Goal: Task Accomplishment & Management: Manage account settings

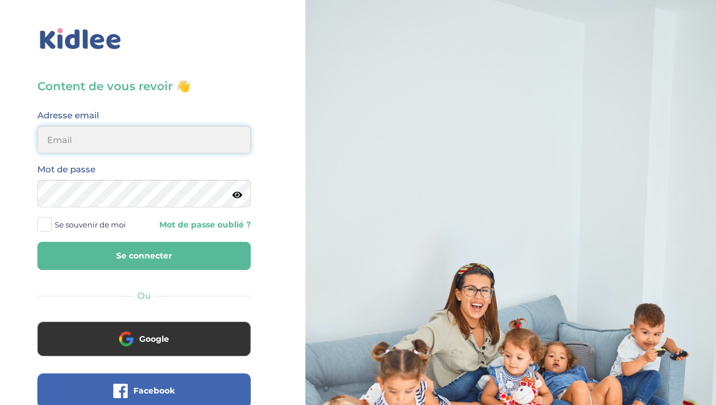
type input "solene.mourey@gmail.com"
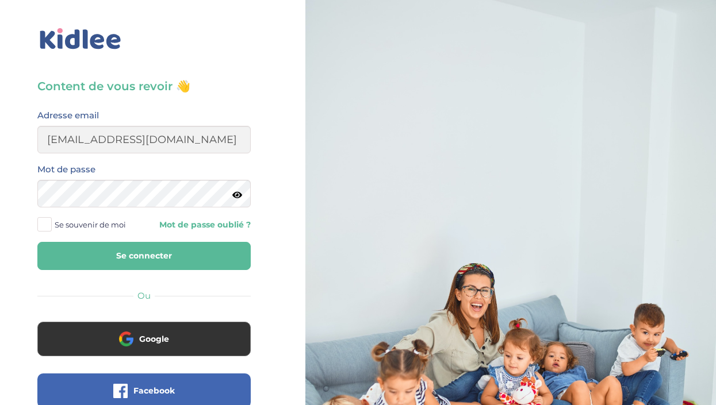
click at [157, 259] on button "Se connecter" at bounding box center [143, 256] width 213 height 28
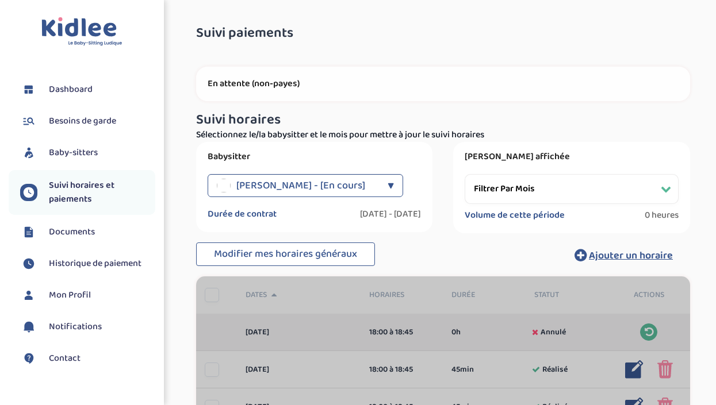
select select "[DATE]"
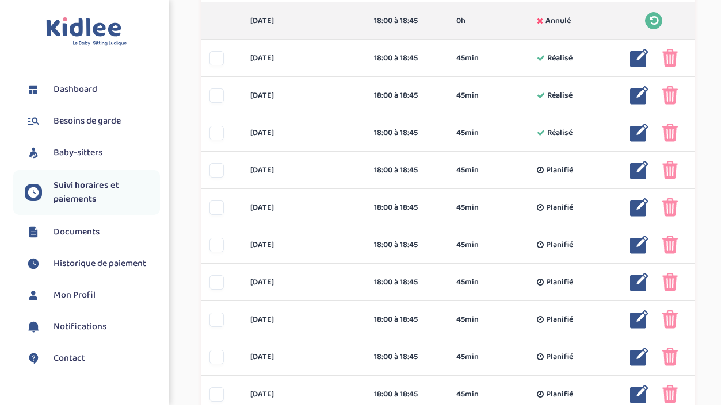
scroll to position [312, 0]
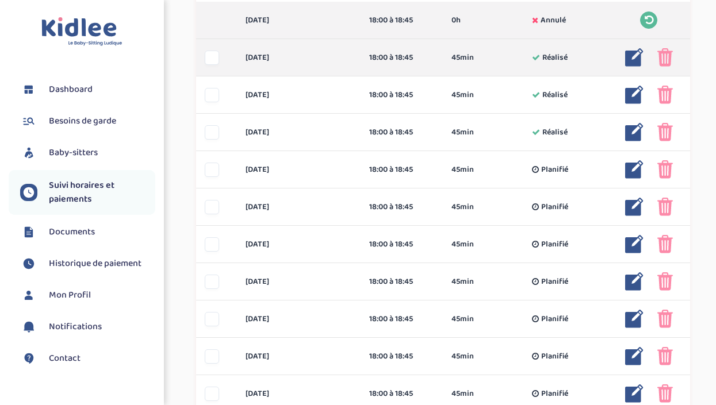
click at [637, 62] on img at bounding box center [634, 57] width 18 height 18
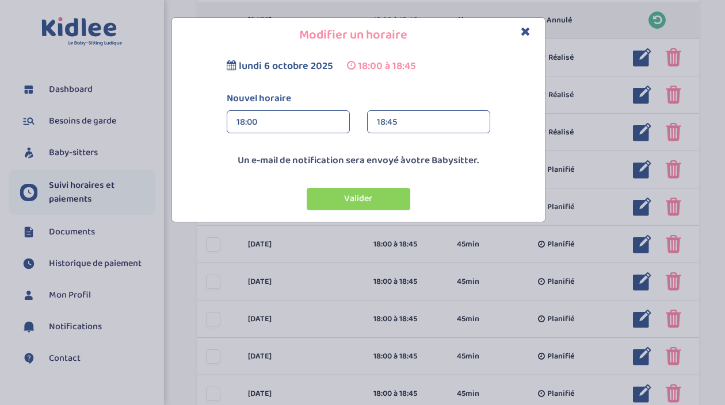
click at [403, 122] on div "18:45" at bounding box center [429, 122] width 104 height 23
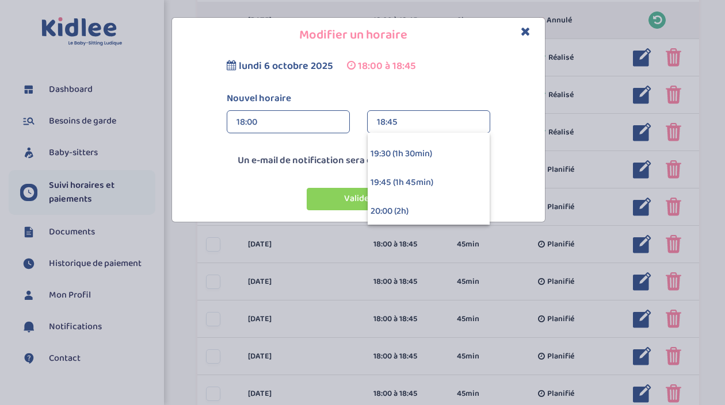
scroll to position [137, 0]
click at [394, 179] on div "19:45 (1h 45min)" at bounding box center [428, 182] width 122 height 29
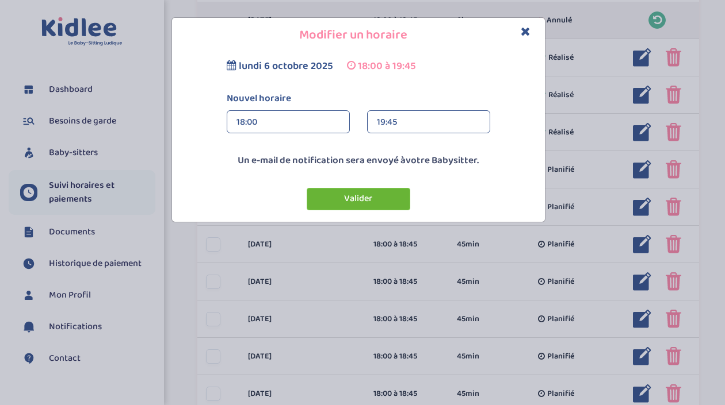
click at [372, 201] on button "Valider" at bounding box center [359, 199] width 104 height 22
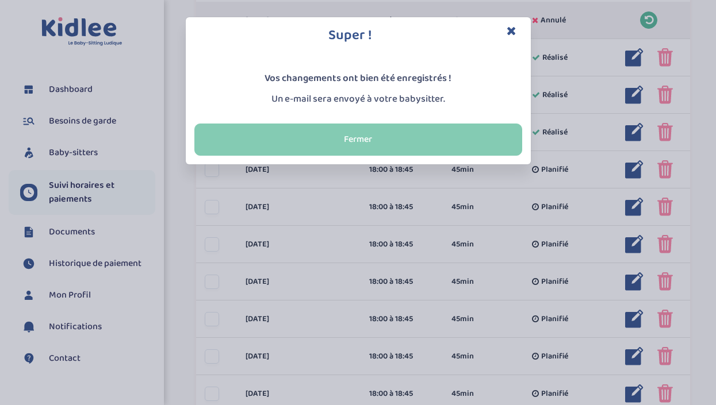
click at [406, 132] on button "Fermer" at bounding box center [358, 140] width 328 height 32
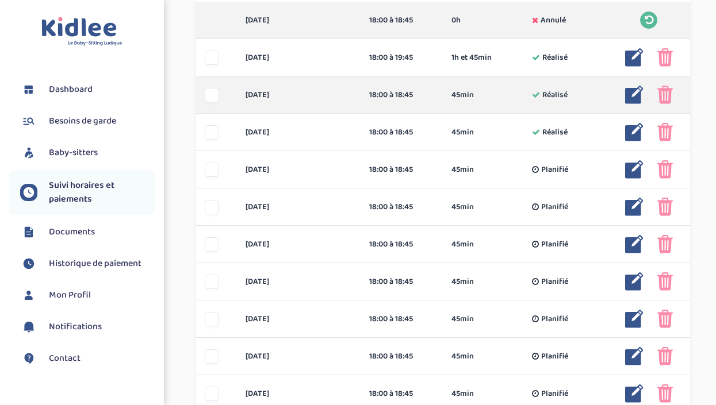
click at [627, 95] on img at bounding box center [634, 95] width 18 height 18
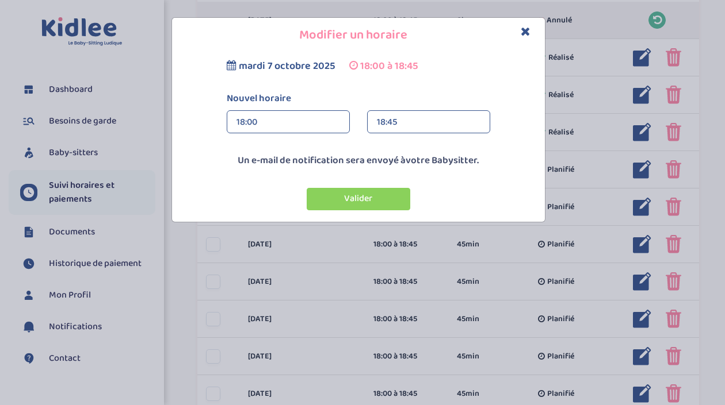
click at [406, 123] on div "18:45" at bounding box center [429, 122] width 104 height 23
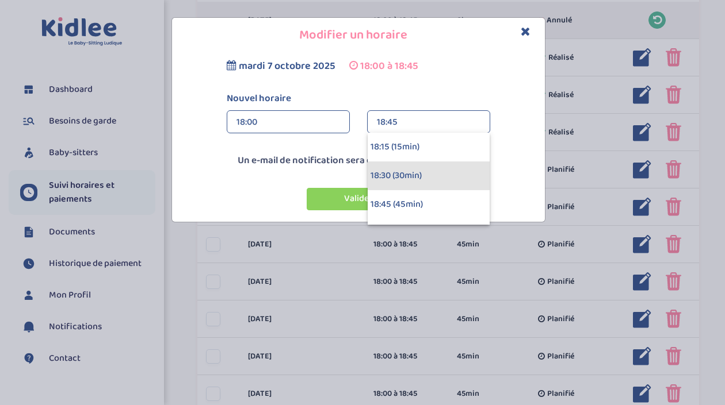
click at [395, 170] on div "18:30 (30min)" at bounding box center [428, 176] width 122 height 29
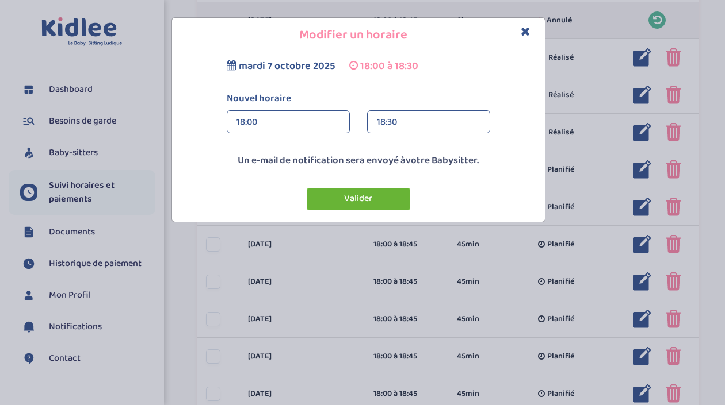
click at [361, 197] on button "Valider" at bounding box center [359, 199] width 104 height 22
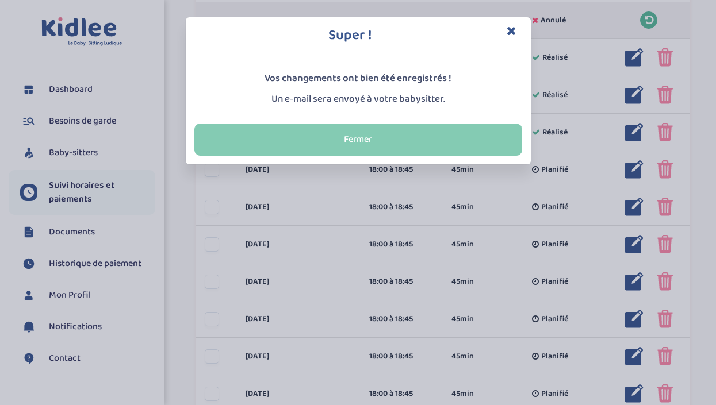
click at [388, 133] on button "Fermer" at bounding box center [358, 140] width 328 height 32
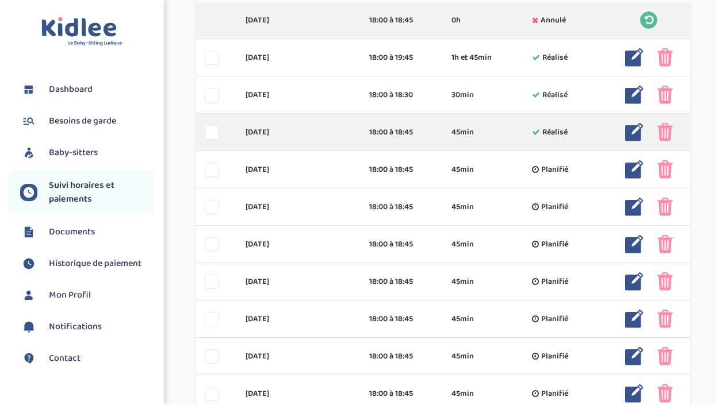
click at [628, 133] on img at bounding box center [634, 132] width 18 height 18
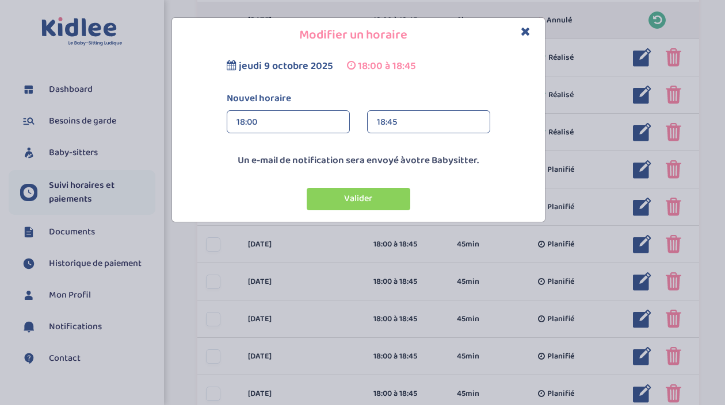
click at [415, 118] on div "18:45" at bounding box center [429, 122] width 104 height 23
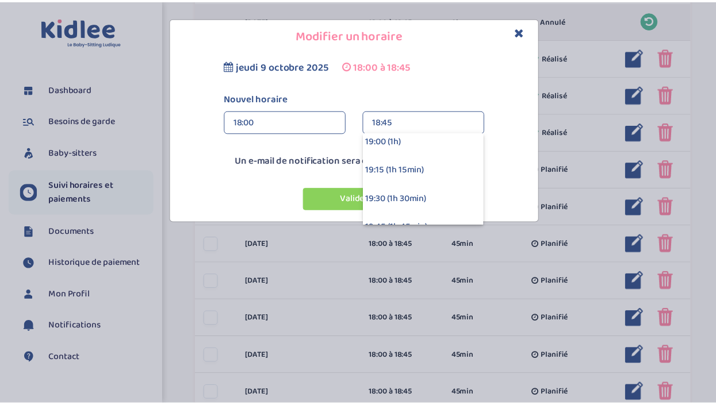
scroll to position [91, 0]
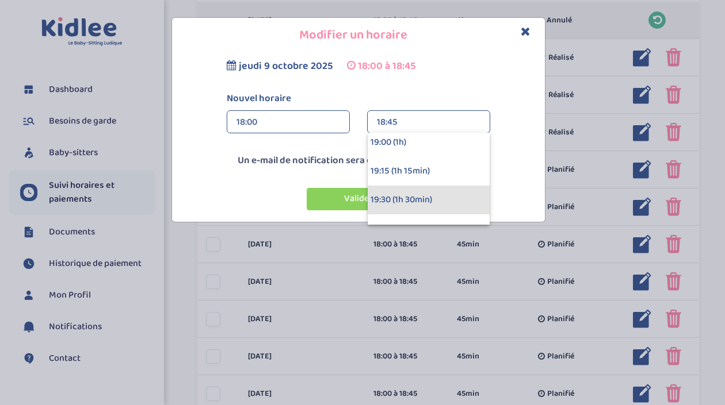
click at [399, 201] on div "19:30 (1h 30min)" at bounding box center [428, 200] width 122 height 29
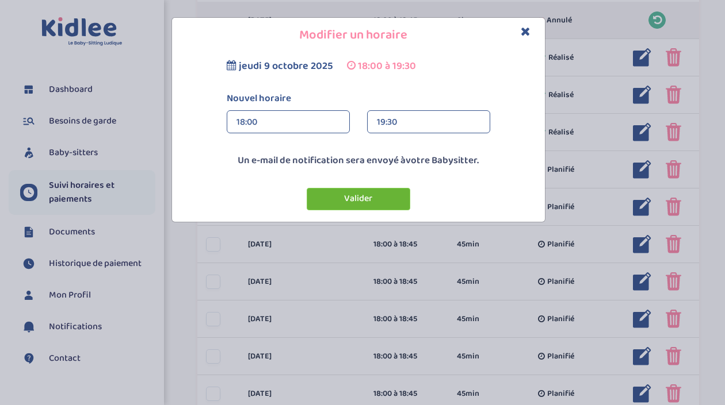
click at [397, 202] on button "Valider" at bounding box center [359, 199] width 104 height 22
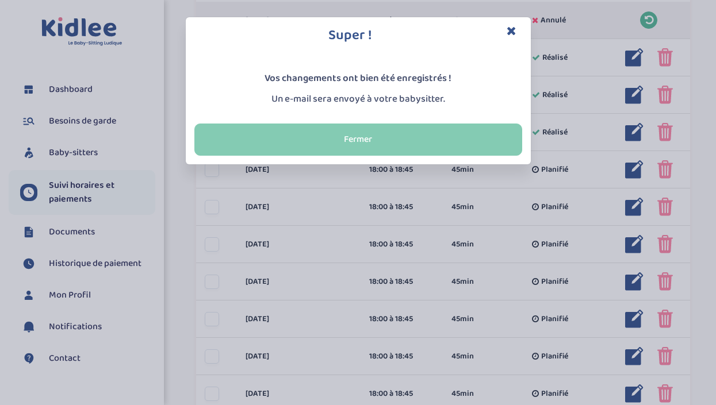
click at [371, 131] on button "Fermer" at bounding box center [358, 140] width 328 height 32
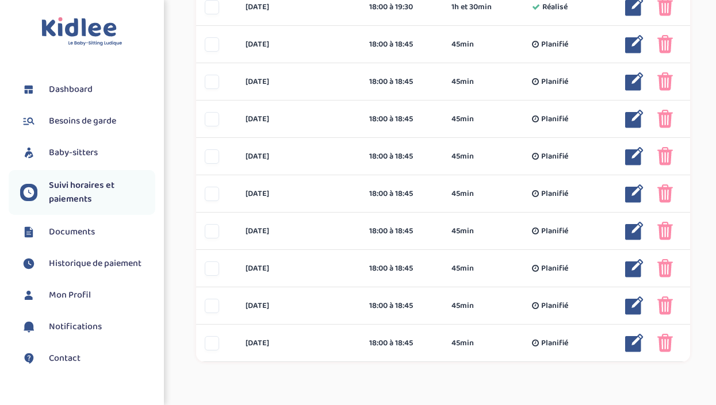
scroll to position [438, 0]
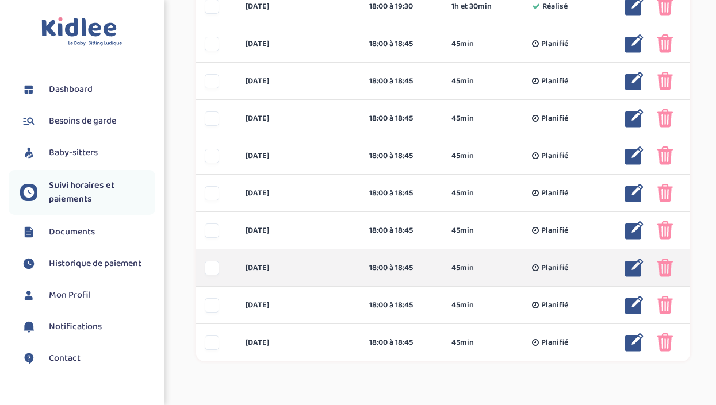
click at [662, 267] on img at bounding box center [665, 268] width 16 height 18
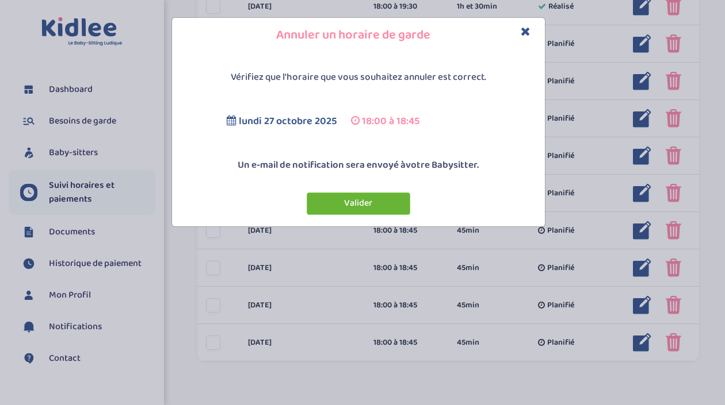
click at [387, 202] on button "Valider" at bounding box center [359, 204] width 104 height 22
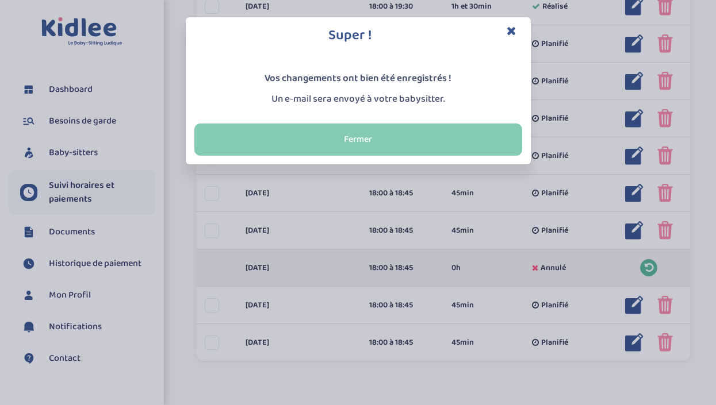
drag, startPoint x: 663, startPoint y: 293, endPoint x: 486, endPoint y: 135, distance: 237.5
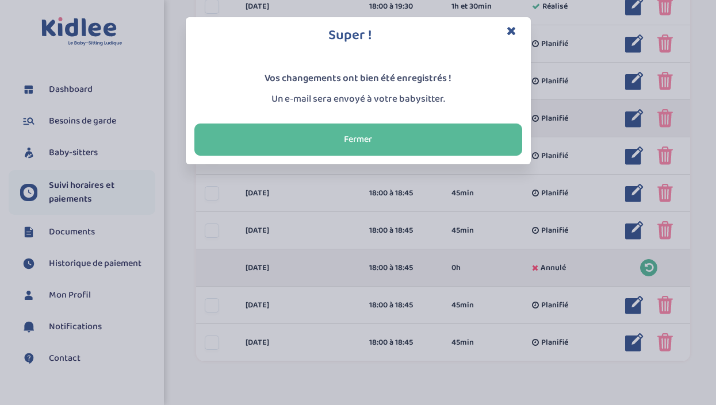
click at [486, 135] on div "Super ! Vos changements ont bien été enregistrés ! Un e-mail sera envoyé à votr…" at bounding box center [358, 202] width 716 height 405
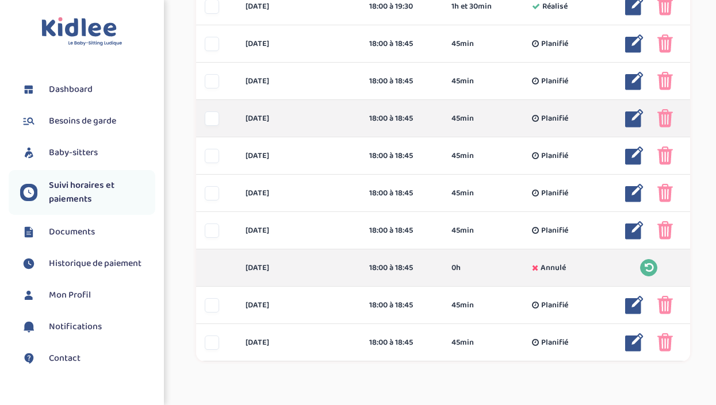
click at [486, 135] on div "[DATE] 18:00 à 18:45 45min Planifié 45min Planifié ... Modifier Supprimer" at bounding box center [443, 118] width 494 height 37
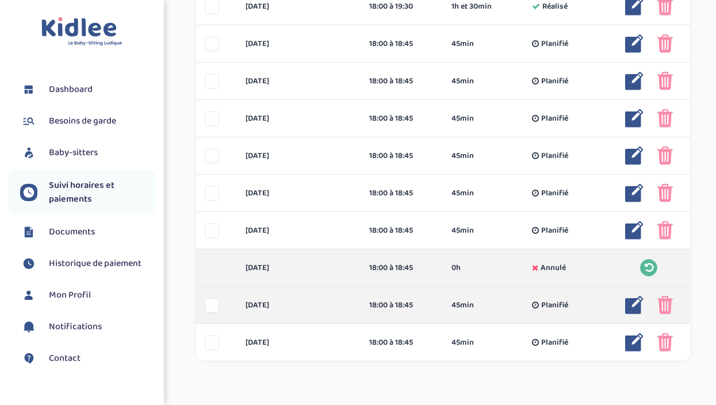
click at [665, 309] on img at bounding box center [665, 305] width 16 height 18
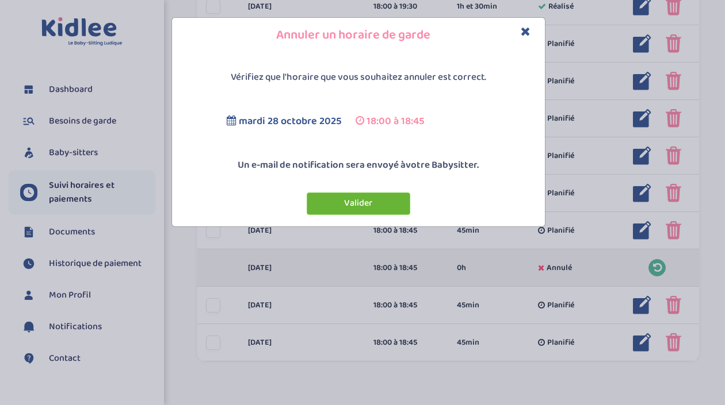
click at [380, 195] on button "Valider" at bounding box center [359, 204] width 104 height 22
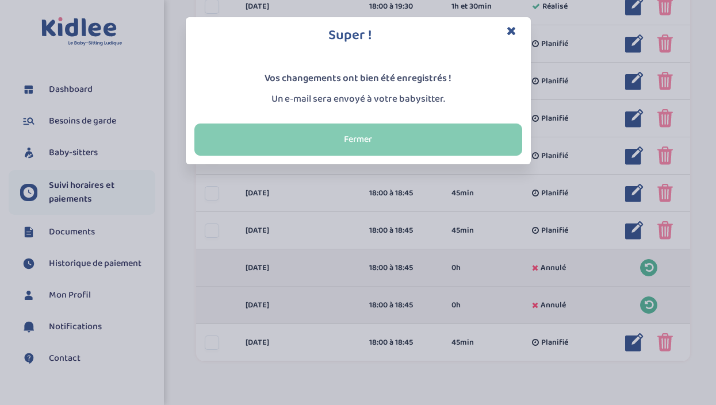
click at [452, 150] on button "Fermer" at bounding box center [358, 140] width 328 height 32
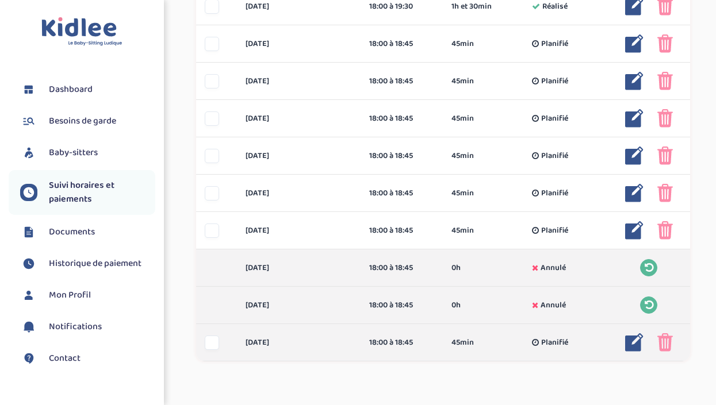
click at [672, 346] on img at bounding box center [665, 343] width 16 height 18
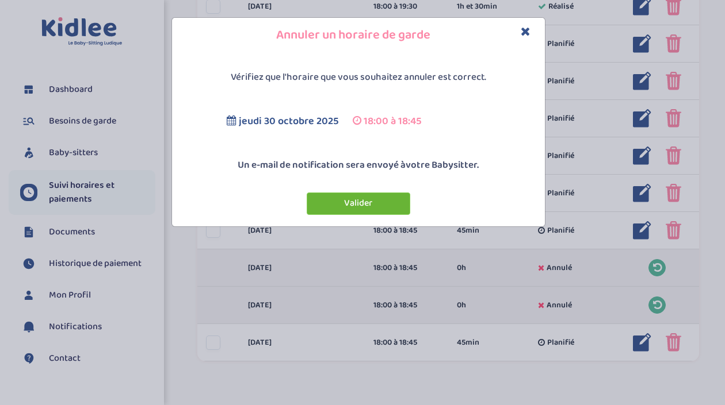
click at [388, 193] on button "Valider" at bounding box center [359, 204] width 104 height 22
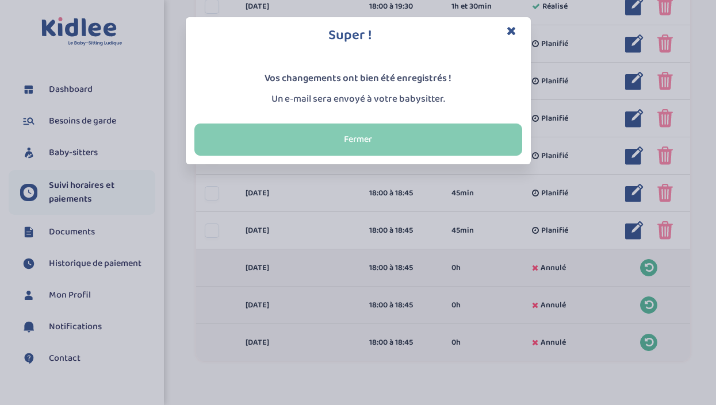
click at [451, 146] on button "Fermer" at bounding box center [358, 140] width 328 height 32
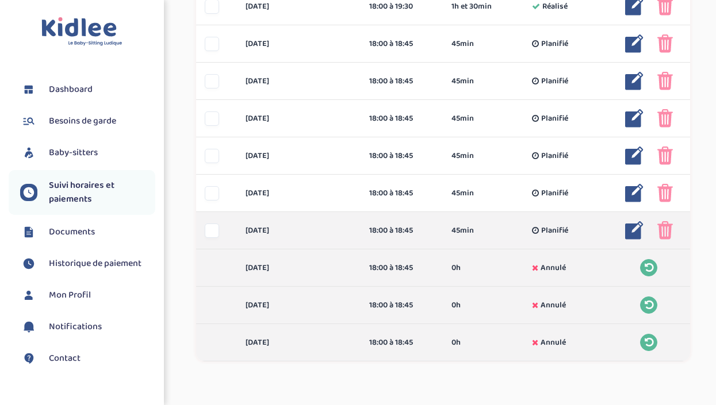
click at [664, 230] on img at bounding box center [665, 230] width 16 height 18
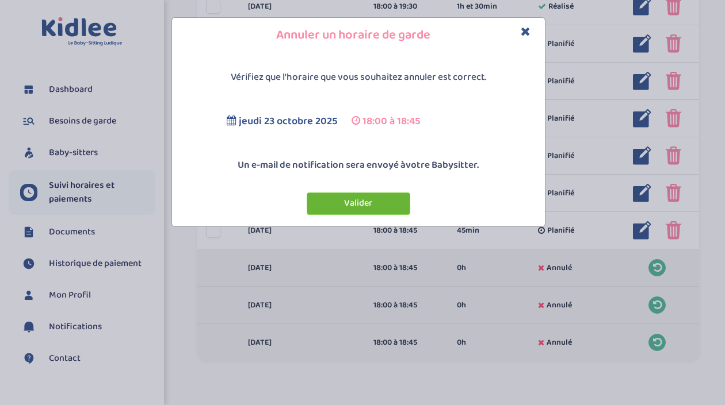
click at [368, 194] on button "Valider" at bounding box center [359, 204] width 104 height 22
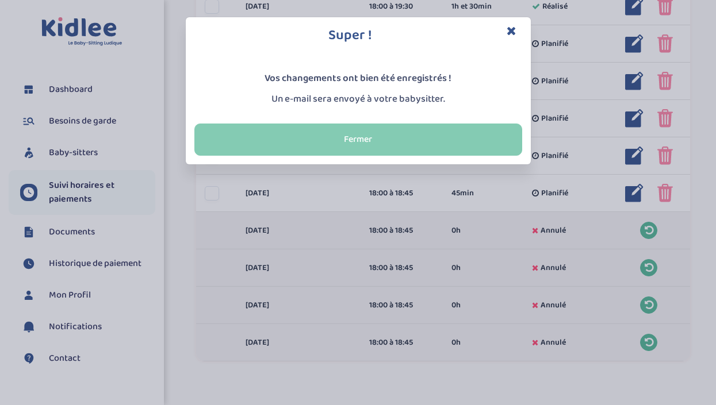
click at [492, 142] on button "Fermer" at bounding box center [358, 140] width 328 height 32
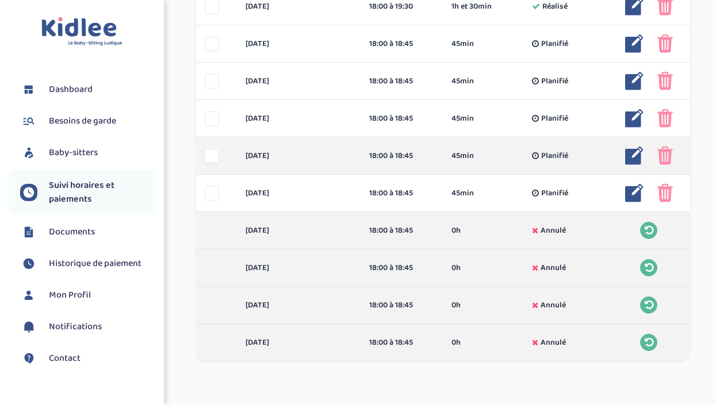
click at [671, 147] on img at bounding box center [665, 156] width 16 height 18
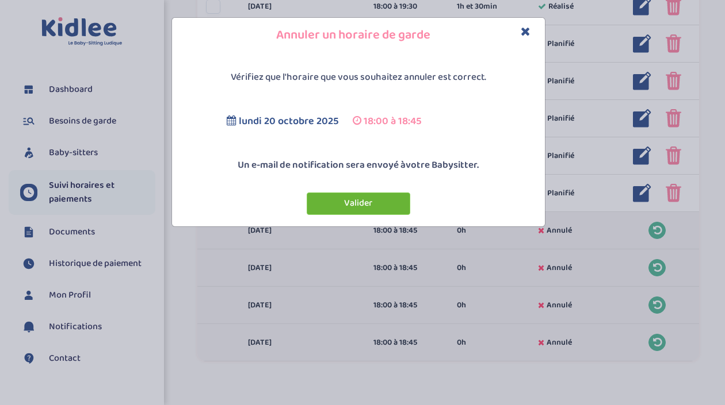
click at [355, 202] on button "Valider" at bounding box center [359, 204] width 104 height 22
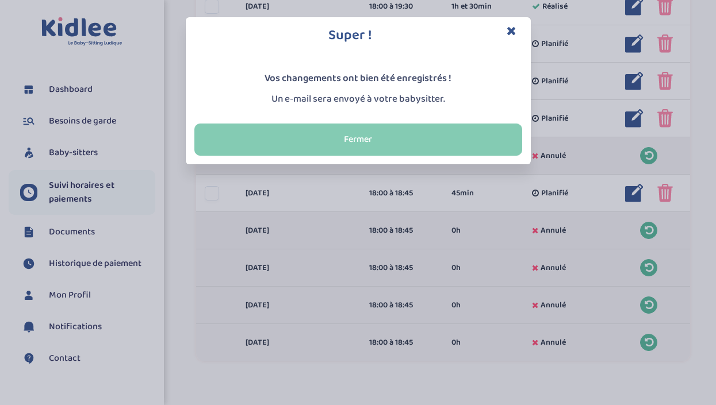
click at [407, 140] on button "Fermer" at bounding box center [358, 140] width 328 height 32
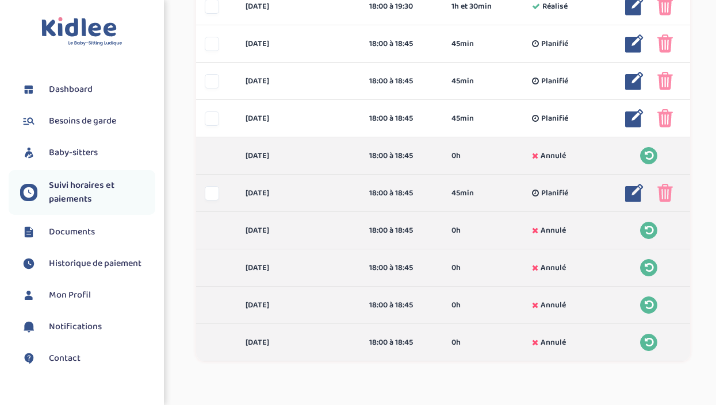
click at [664, 194] on img at bounding box center [665, 193] width 16 height 18
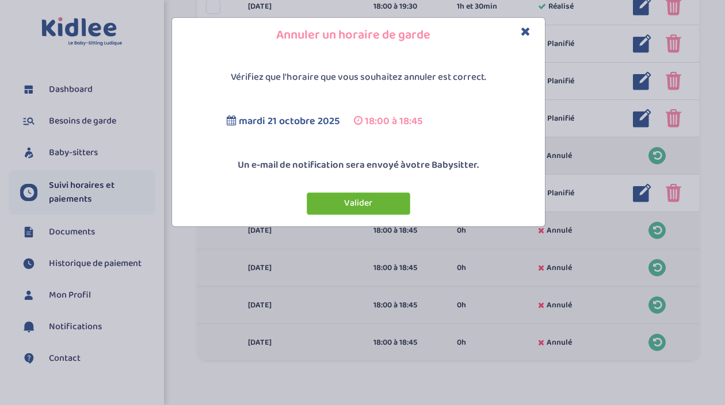
click at [376, 207] on button "Valider" at bounding box center [359, 204] width 104 height 22
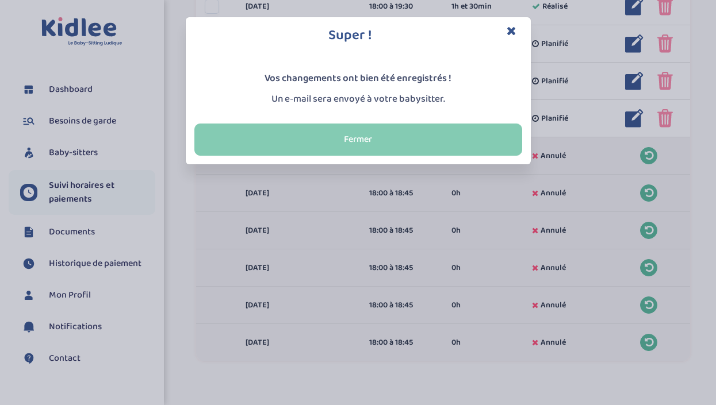
click at [379, 152] on button "Fermer" at bounding box center [358, 140] width 328 height 32
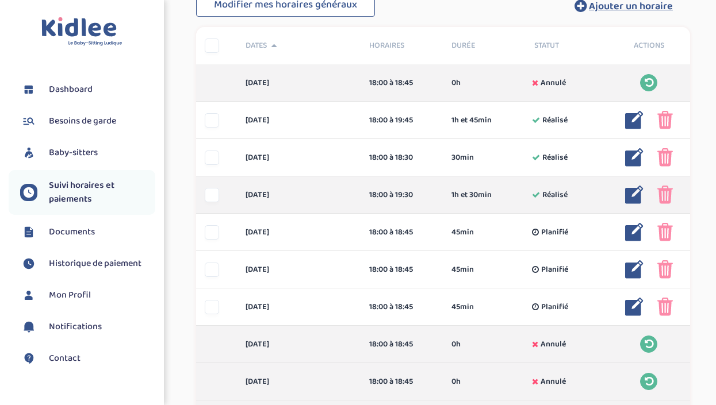
scroll to position [250, 0]
